Goal: Information Seeking & Learning: Learn about a topic

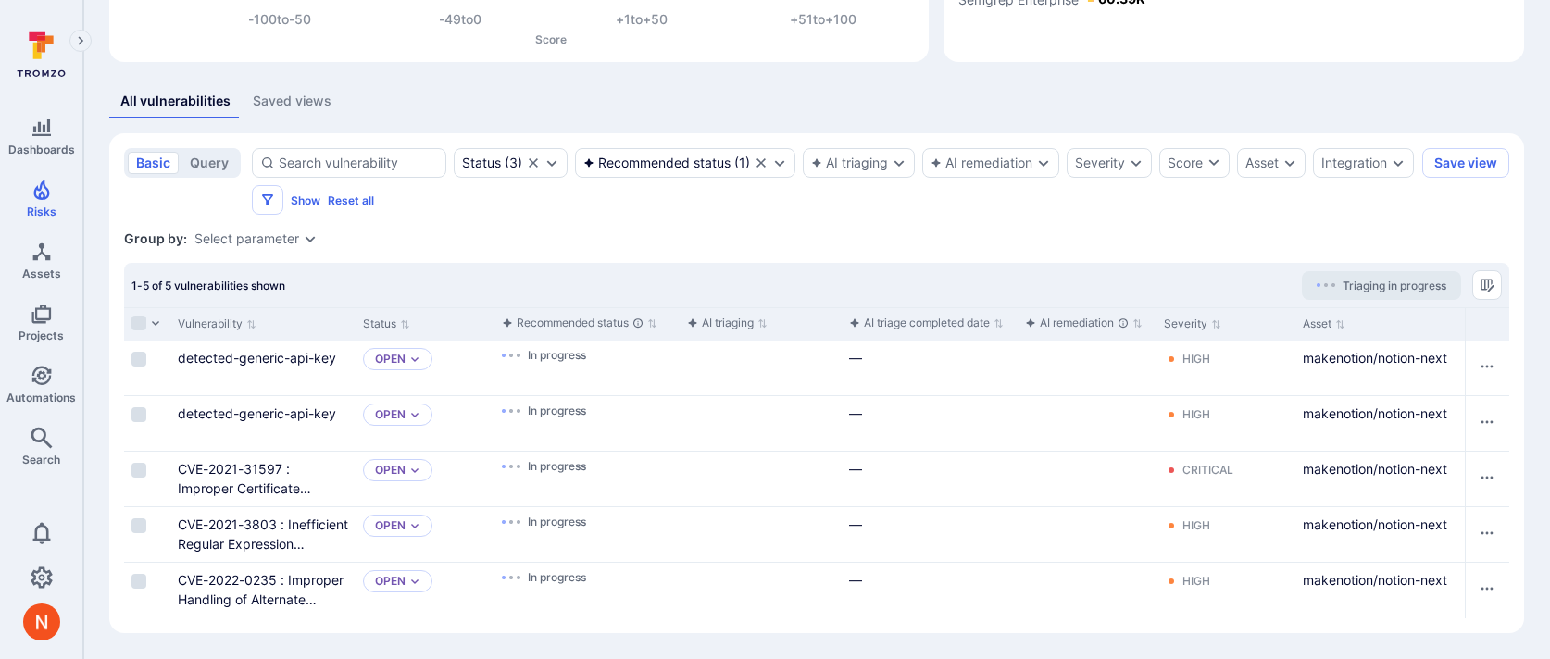
scroll to position [293, 0]
click at [143, 356] on input "Select row" at bounding box center [138, 359] width 15 height 15
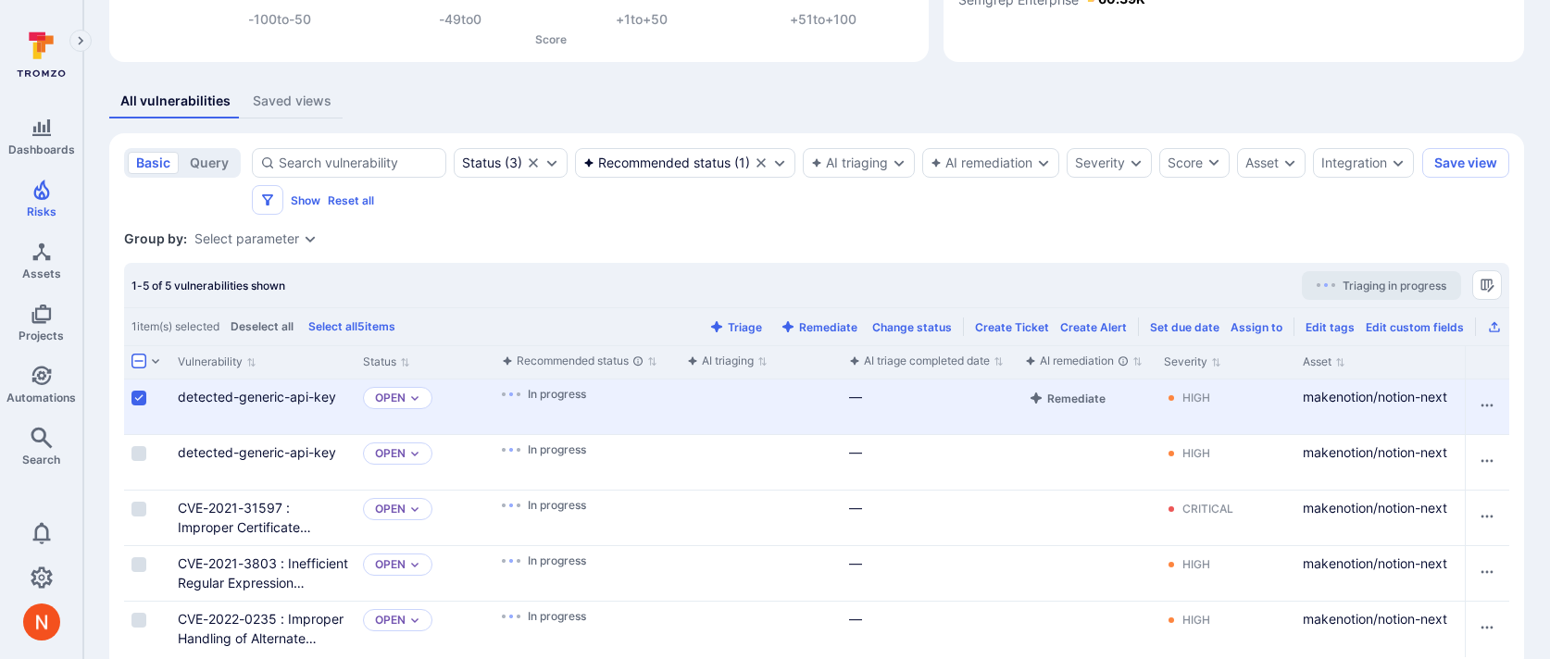
click at [135, 394] on input "Select row" at bounding box center [138, 398] width 15 height 15
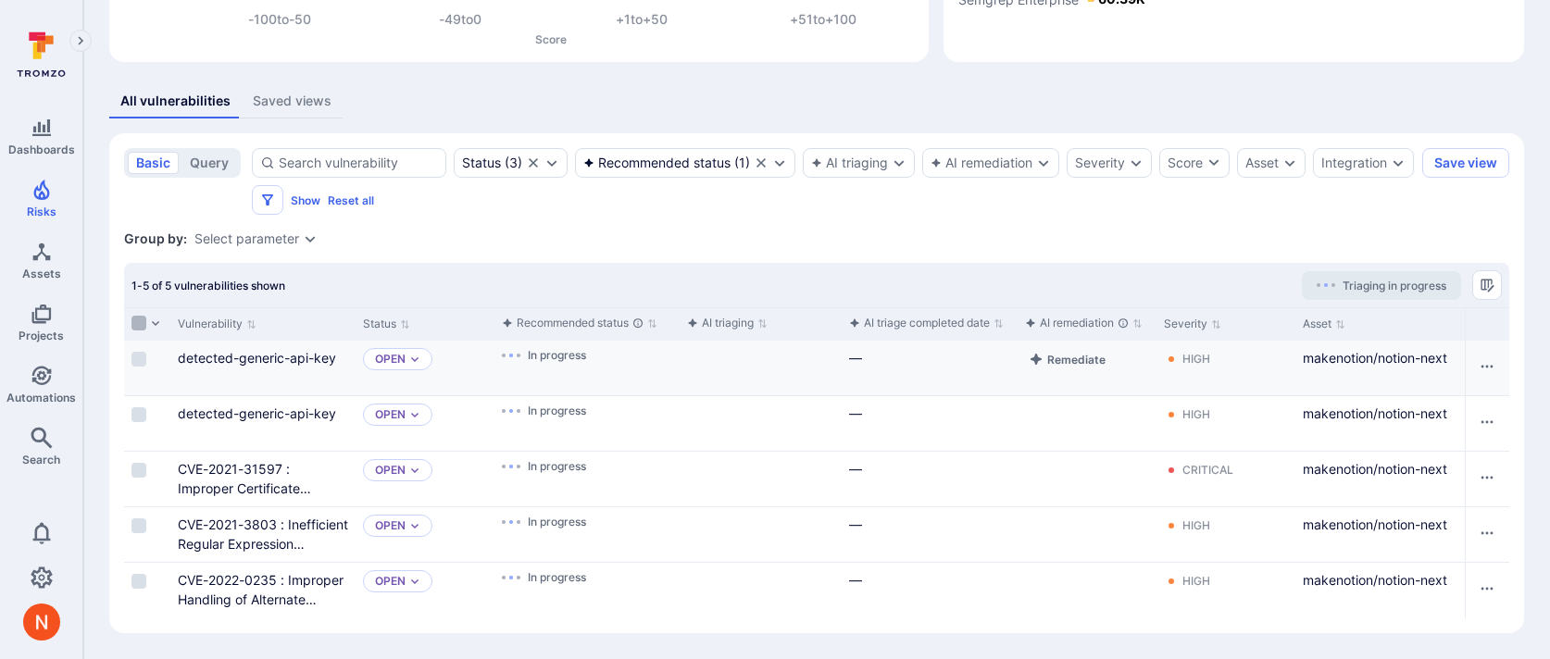
click at [136, 329] on input "Select all rows" at bounding box center [138, 323] width 15 height 15
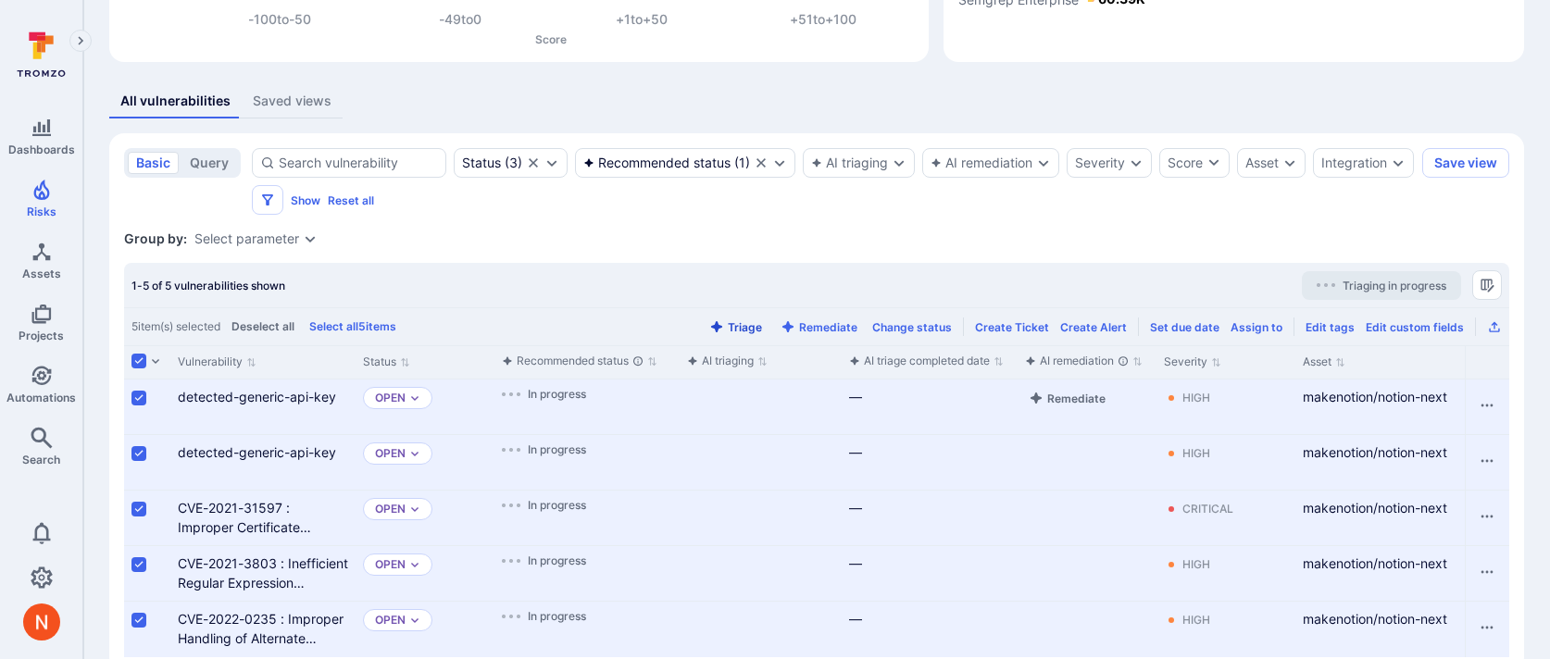
click at [737, 321] on button "Triage" at bounding box center [735, 327] width 60 height 14
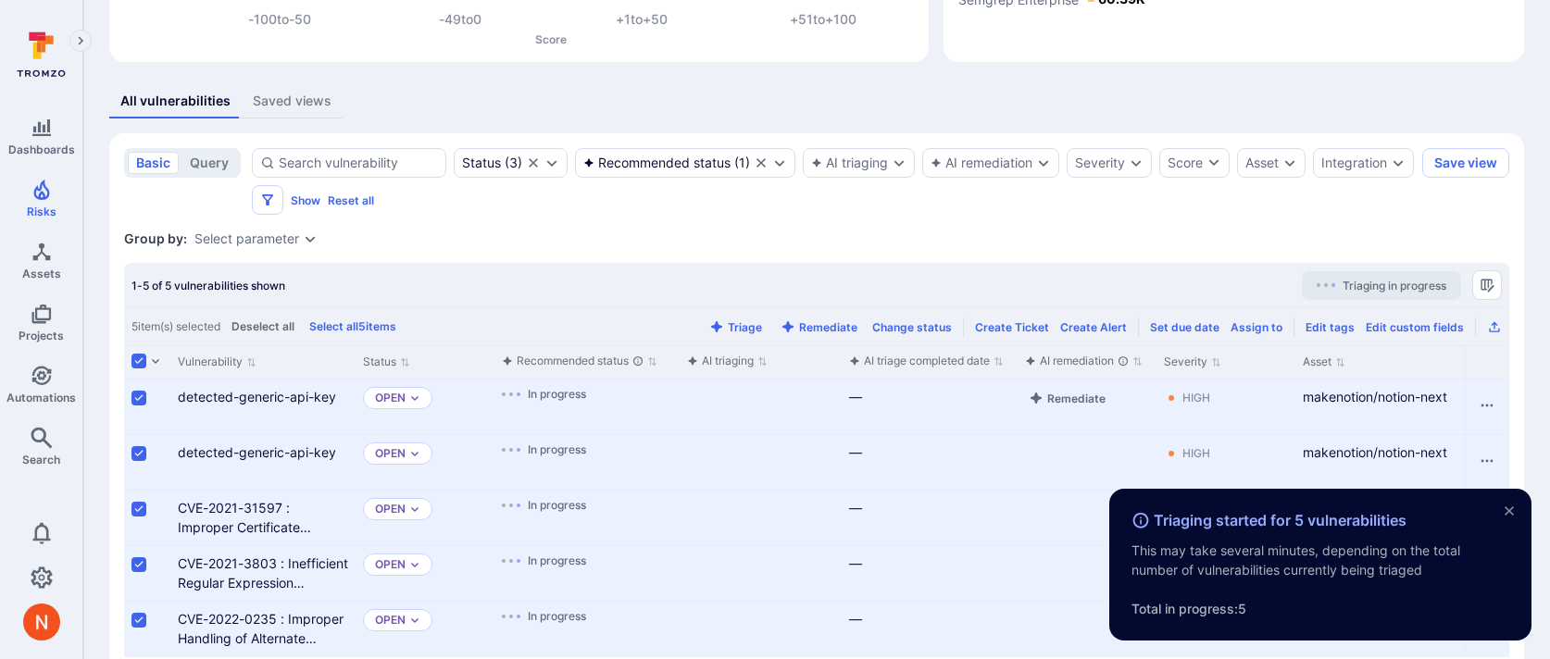
scroll to position [332, 0]
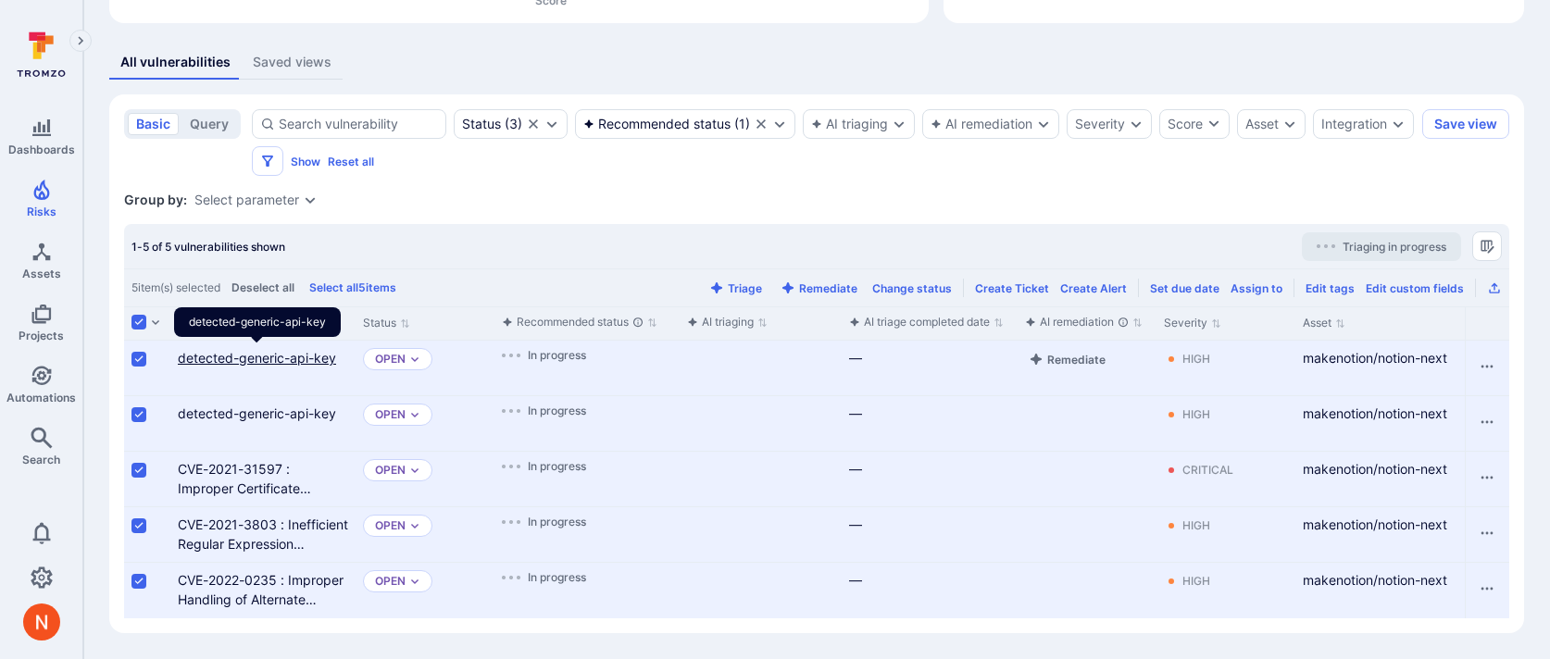
click at [298, 357] on link "detected-generic-api-key" at bounding box center [257, 358] width 158 height 16
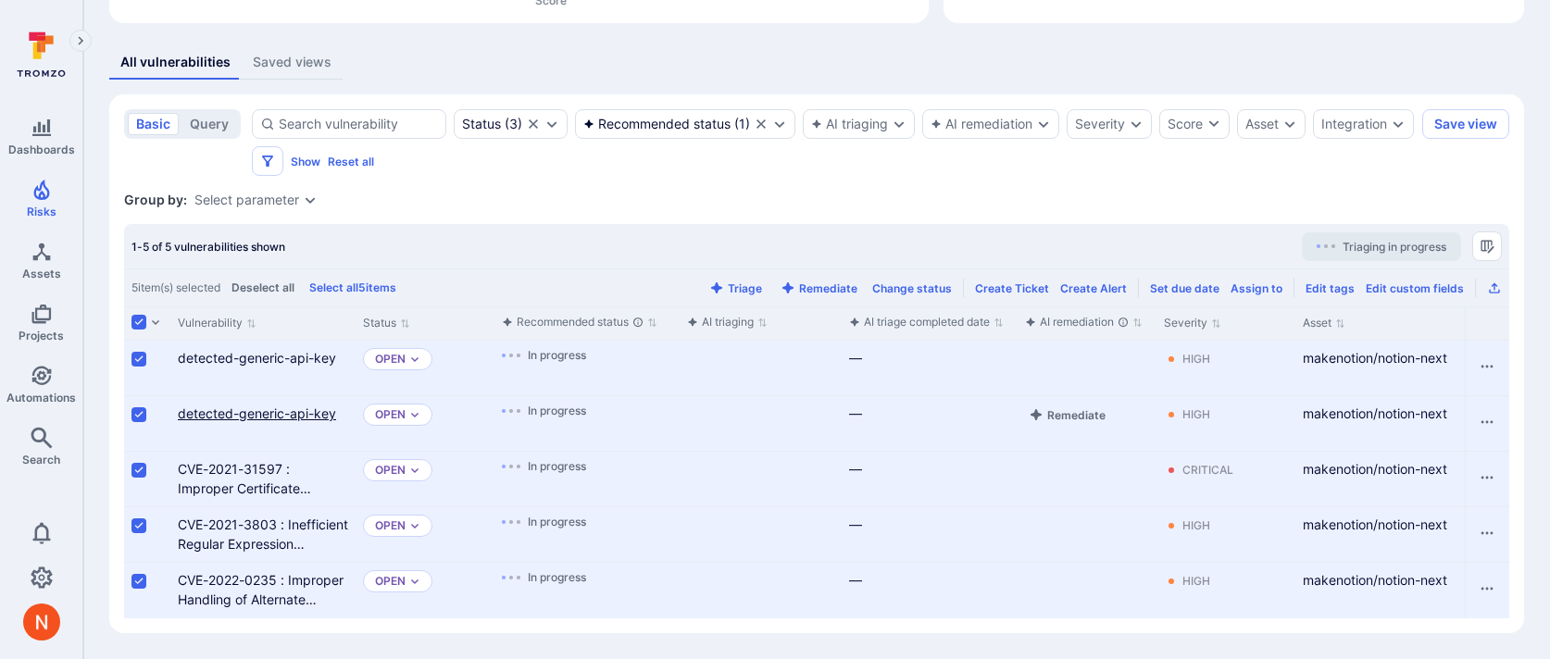
click at [257, 414] on link "detected-generic-api-key" at bounding box center [257, 413] width 158 height 16
click at [235, 480] on link "CVE-2021-31597 : Improper Certificate Validation" at bounding box center [244, 488] width 133 height 55
click at [230, 526] on link "CVE-2021-3803 : Inefficient Regular Expression Complexity" at bounding box center [263, 544] width 170 height 55
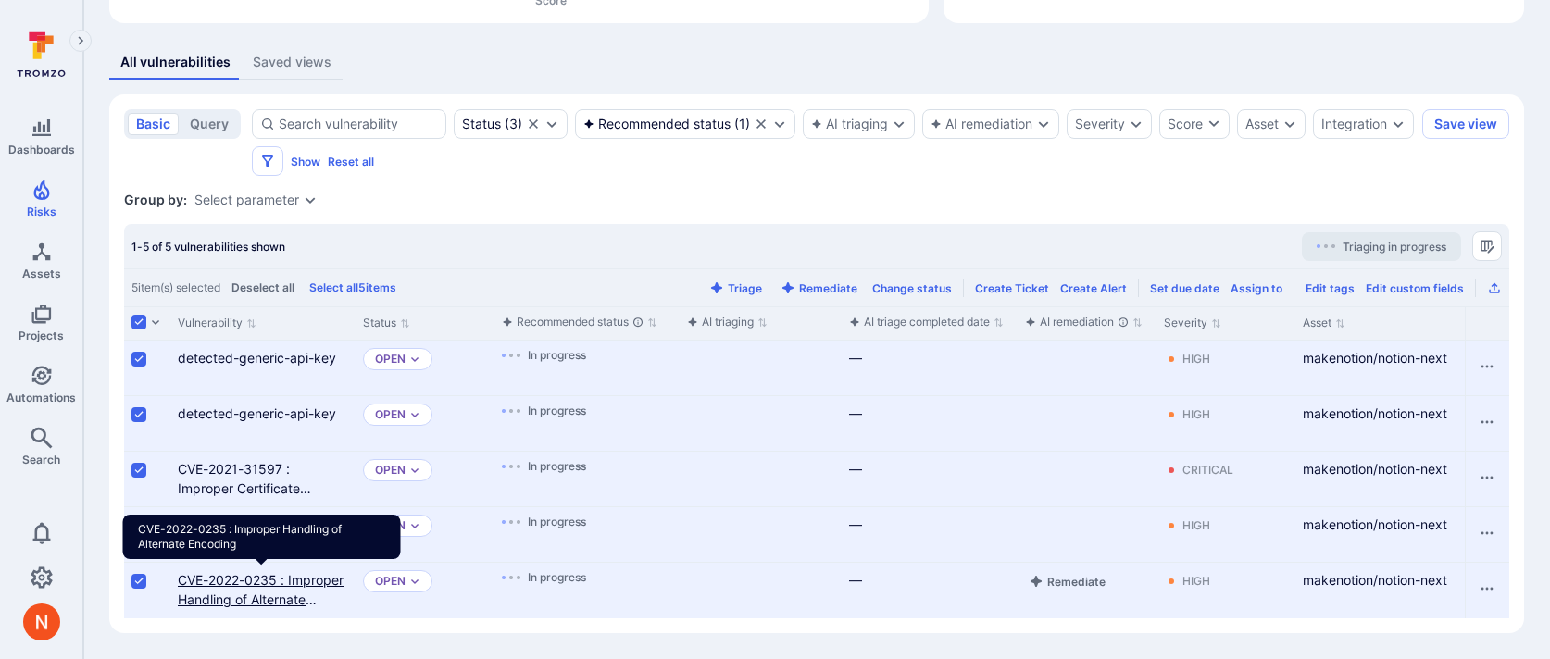
click at [230, 586] on link "CVE-2022-0235 : Improper Handling of Alternate Encoding" at bounding box center [261, 599] width 166 height 55
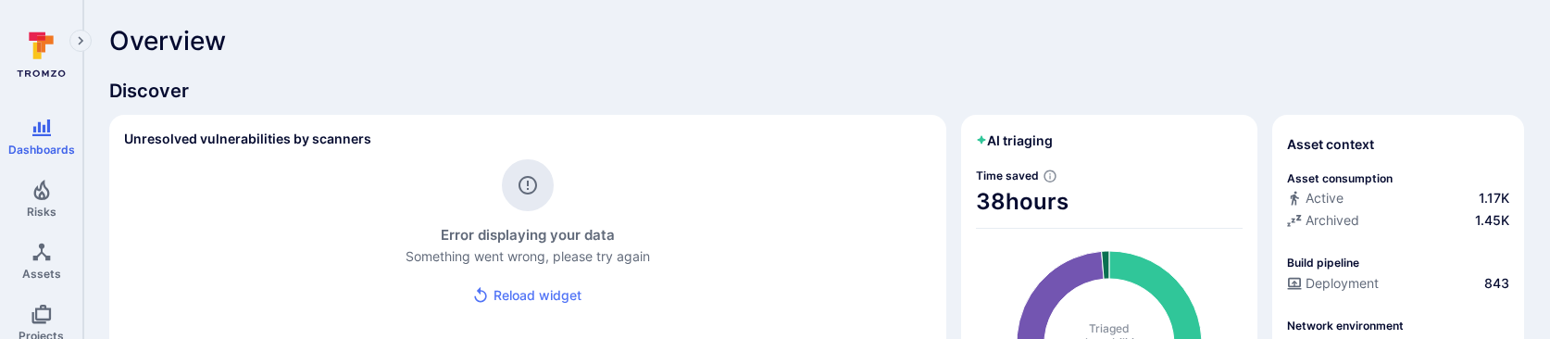
scroll to position [1, 0]
